Goal: Task Accomplishment & Management: Manage account settings

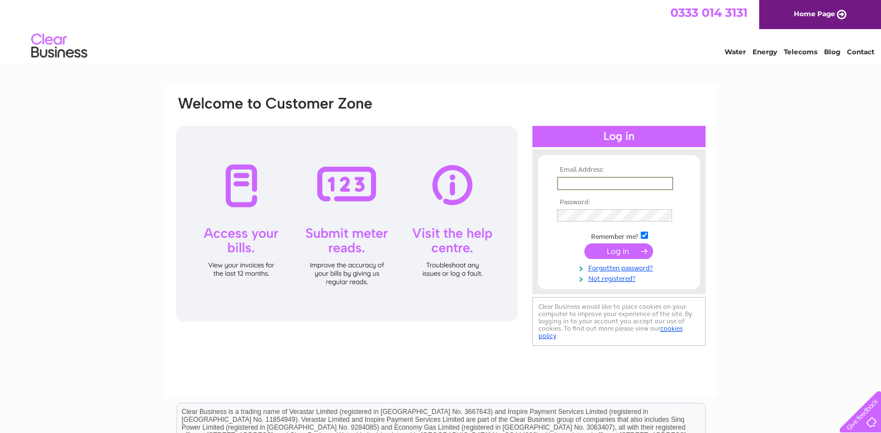
click at [615, 177] on input "text" at bounding box center [615, 183] width 116 height 13
type input "accounts@new-era-properties.co.uk"
click at [630, 246] on input "submit" at bounding box center [619, 251] width 69 height 16
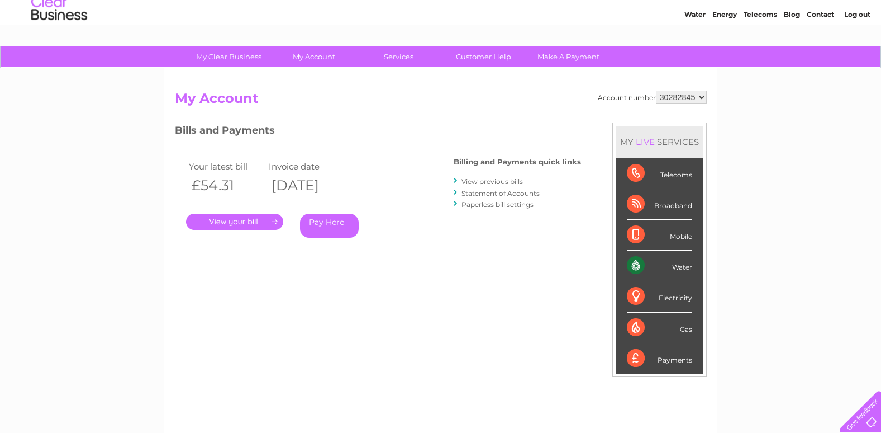
scroll to position [56, 0]
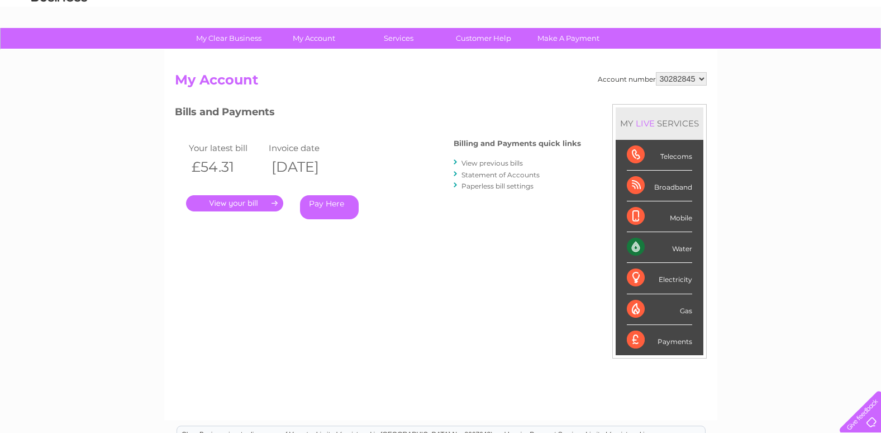
click at [510, 159] on link "View previous bills" at bounding box center [492, 163] width 61 height 8
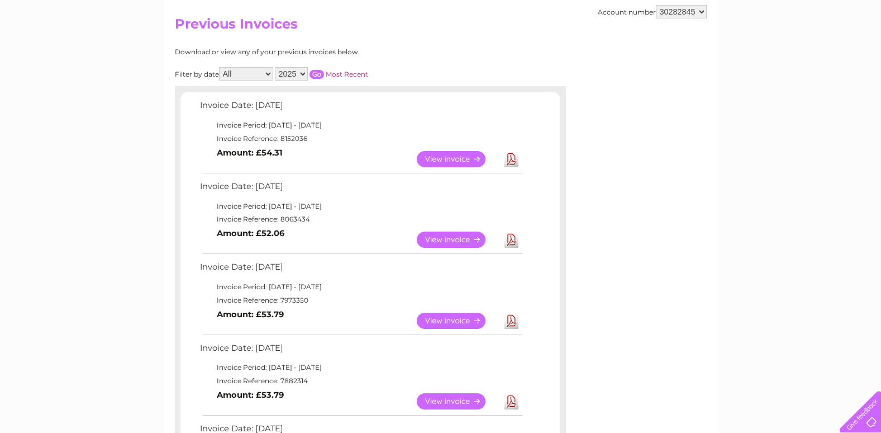
scroll to position [56, 0]
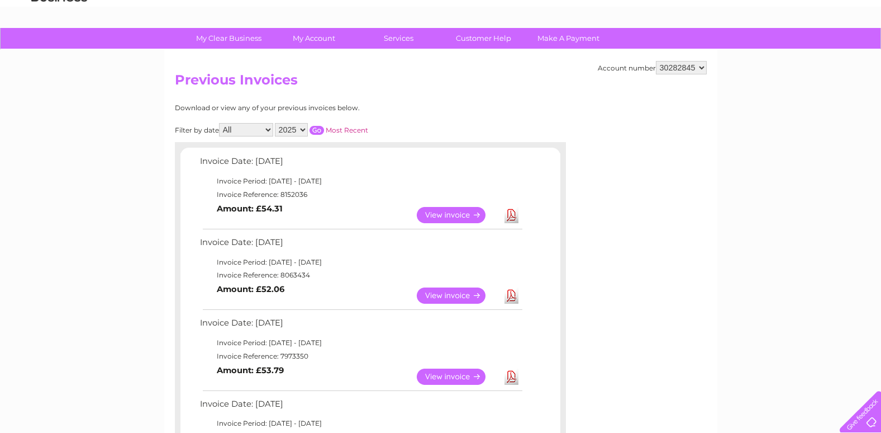
click at [477, 216] on link "View" at bounding box center [458, 215] width 82 height 16
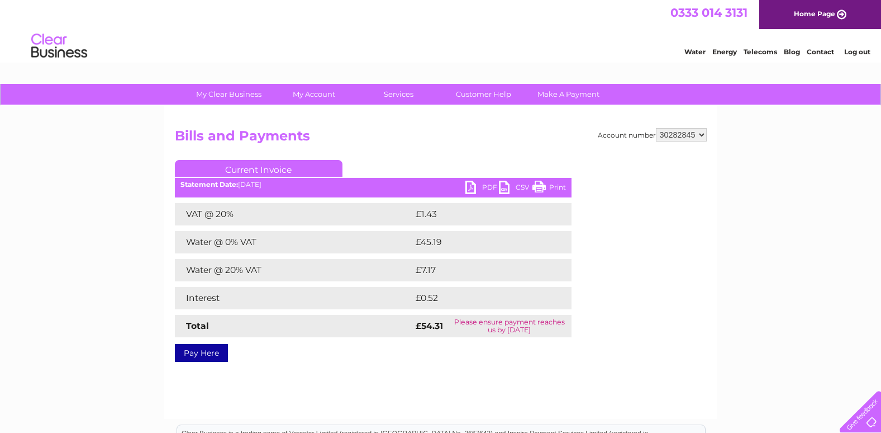
click at [482, 186] on link "PDF" at bounding box center [483, 189] width 34 height 16
